Goal: Task Accomplishment & Management: Use online tool/utility

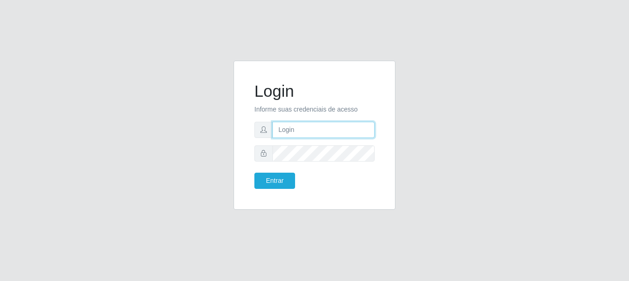
drag, startPoint x: 314, startPoint y: 126, endPoint x: 317, endPoint y: 131, distance: 6.0
click at [314, 126] on input "text" at bounding box center [324, 130] width 102 height 16
type input "[EMAIL_ADDRESS][DOMAIN_NAME]"
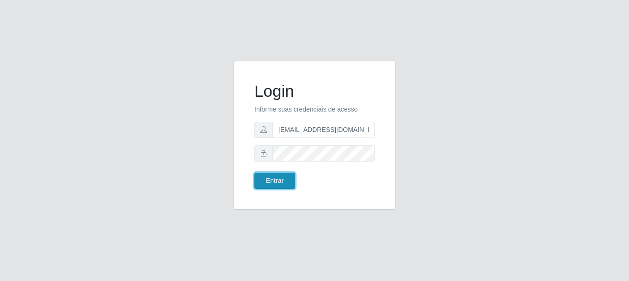
click at [291, 177] on button "Entrar" at bounding box center [274, 181] width 41 height 16
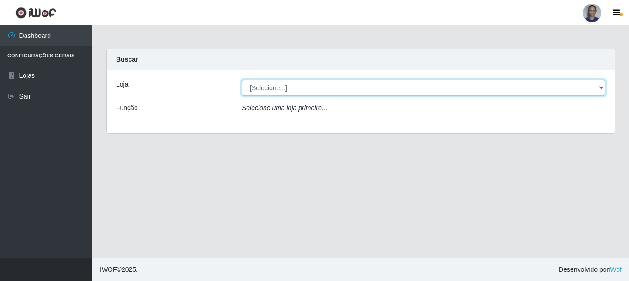
click at [599, 91] on select "[Selecione...] Supermercado [GEOGRAPHIC_DATA]" at bounding box center [424, 88] width 364 height 16
select select "165"
click at [242, 80] on select "[Selecione...] Supermercado [GEOGRAPHIC_DATA]" at bounding box center [424, 88] width 364 height 16
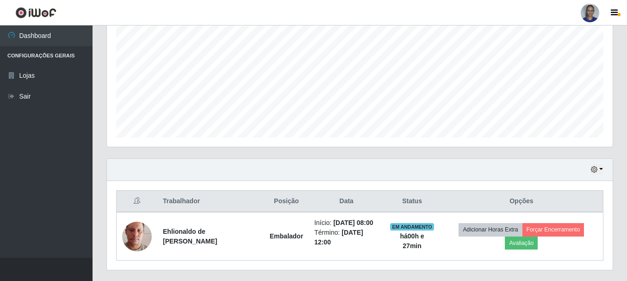
scroll to position [217, 0]
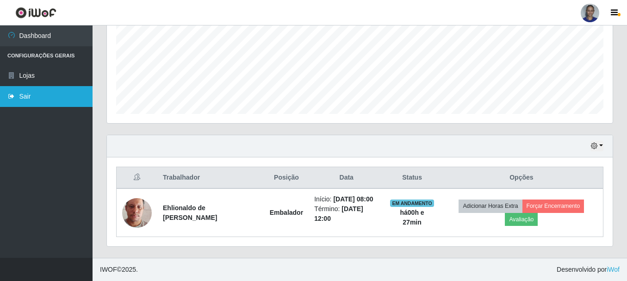
click at [46, 100] on link "Sair" at bounding box center [46, 96] width 93 height 21
